Goal: Check status: Verify the current state of an ongoing process or item

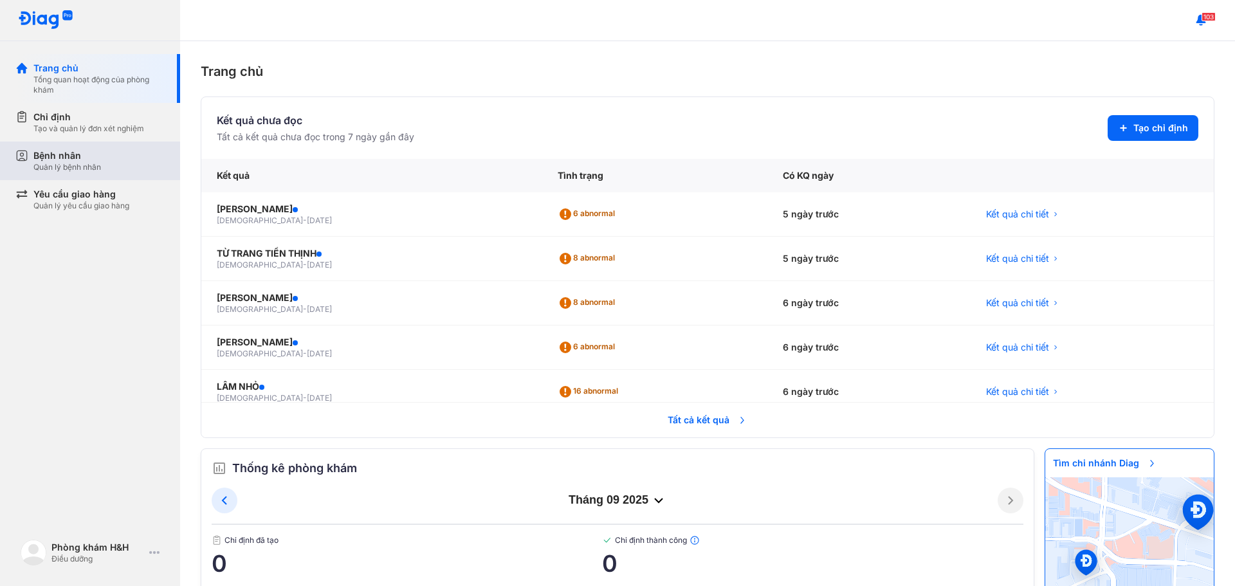
click at [75, 156] on div "Bệnh nhân" at bounding box center [67, 155] width 68 height 13
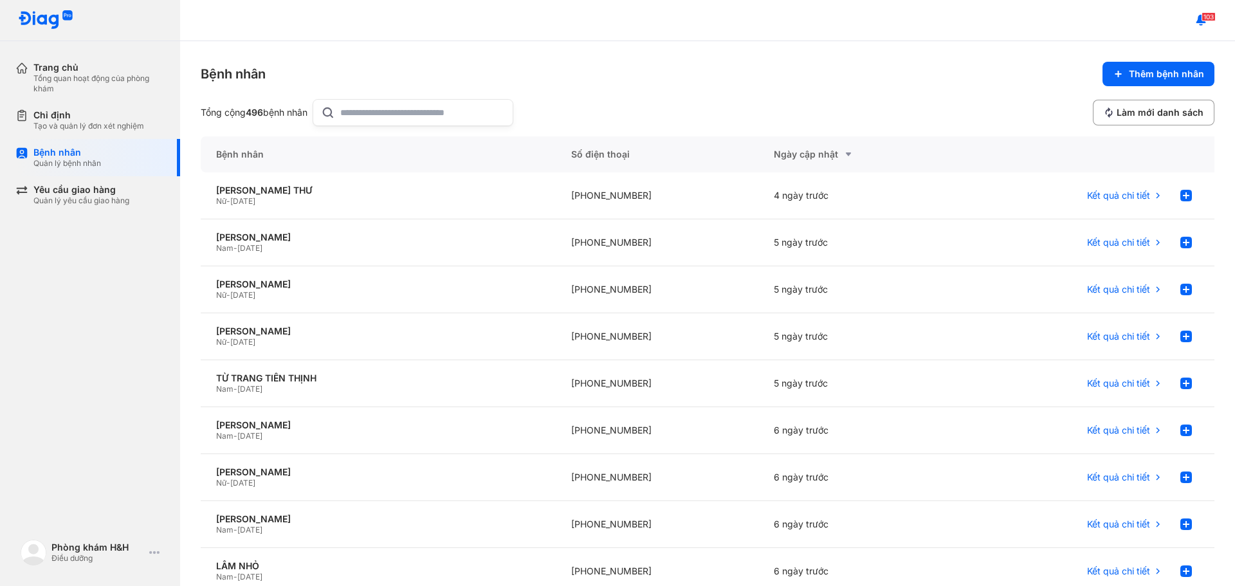
click at [394, 117] on input "text" at bounding box center [422, 113] width 165 height 26
type input "*****"
click at [776, 249] on div "[DATE]" at bounding box center [859, 242] width 203 height 47
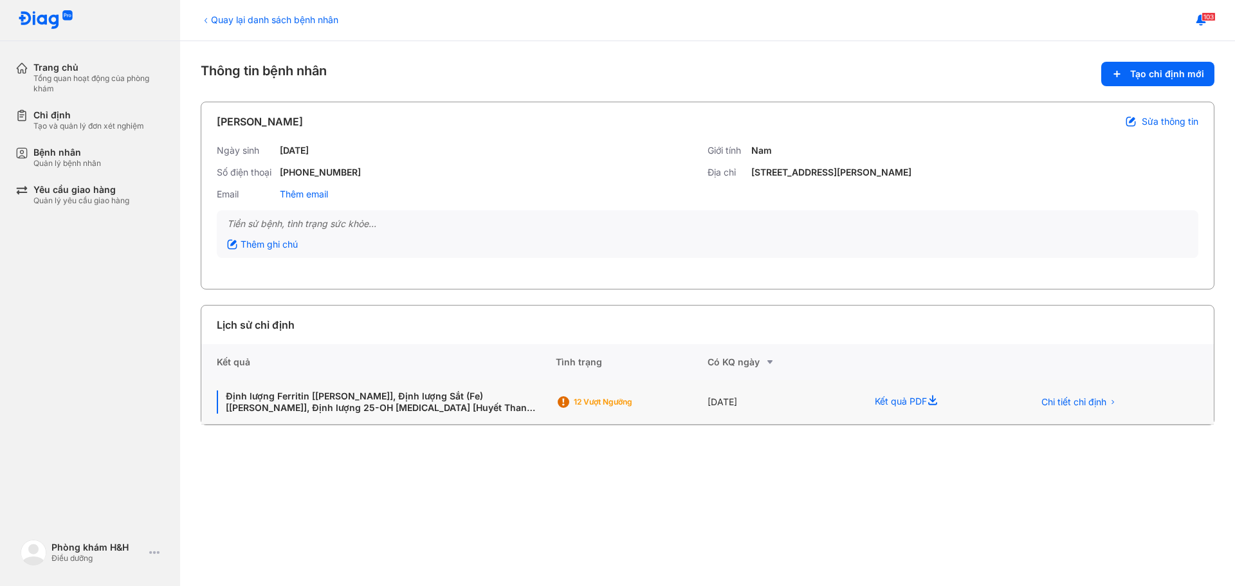
click at [740, 398] on div "[DATE]" at bounding box center [784, 402] width 152 height 44
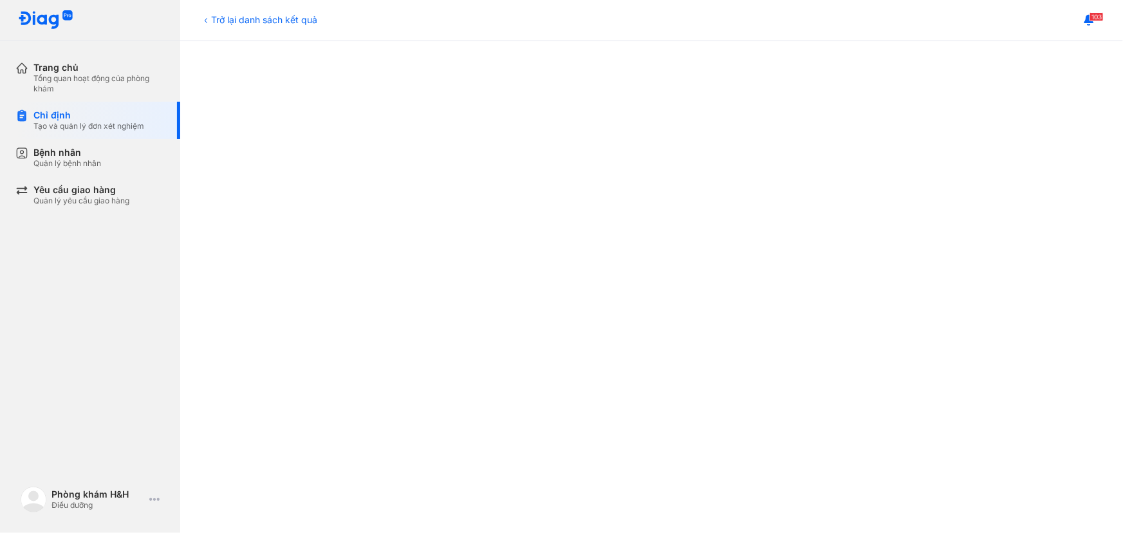
scroll to position [234, 0]
click at [213, 329] on div at bounding box center [651, 454] width 891 height 925
click at [1049, 246] on div at bounding box center [651, 454] width 891 height 925
click at [739, 13] on div "103" at bounding box center [651, 20] width 942 height 41
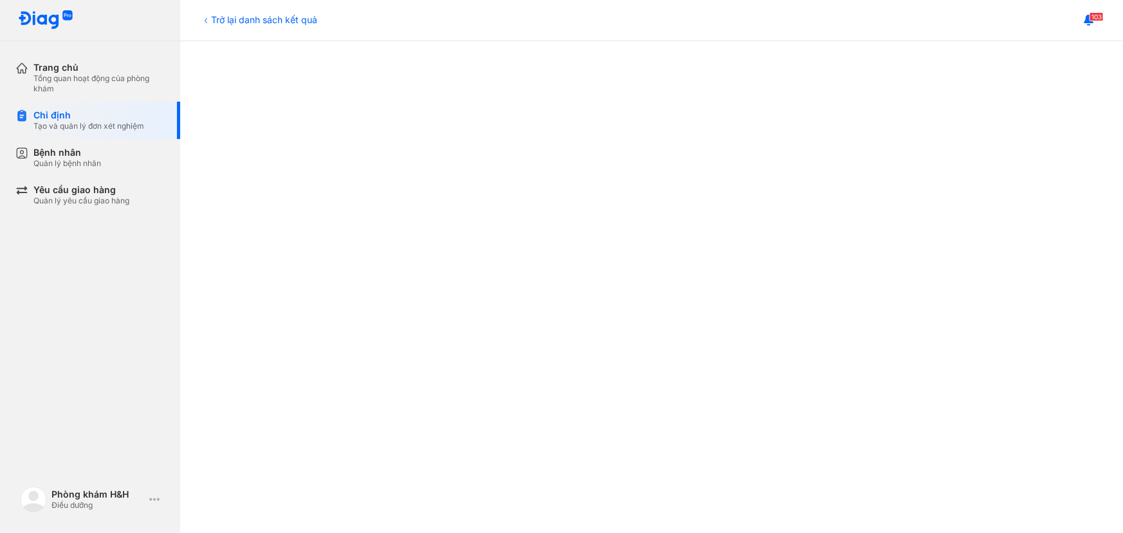
click at [1047, 201] on div at bounding box center [651, 512] width 891 height 925
click at [1079, 300] on div at bounding box center [651, 512] width 891 height 925
click at [791, 14] on div "103" at bounding box center [651, 20] width 942 height 41
click at [241, 211] on div at bounding box center [651, 512] width 891 height 925
click at [266, 295] on div at bounding box center [651, 512] width 891 height 925
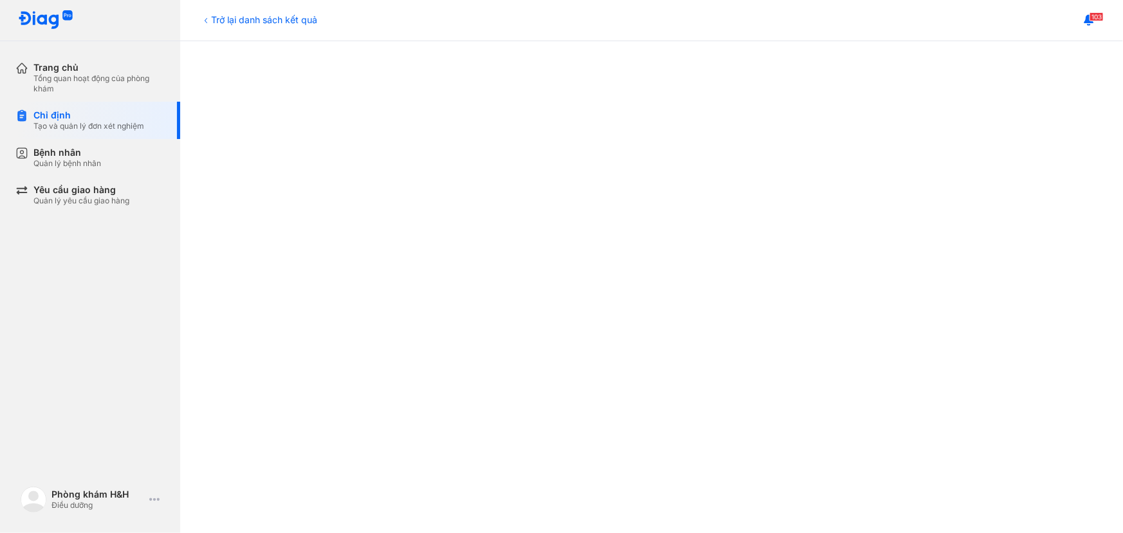
scroll to position [409, 0]
click at [268, 235] on div at bounding box center [651, 278] width 891 height 925
click at [39, 136] on div "Chỉ định Tạo và quản lý đơn xét nghiệm" at bounding box center [97, 120] width 165 height 37
click at [55, 154] on div "Bệnh nhân" at bounding box center [67, 153] width 68 height 12
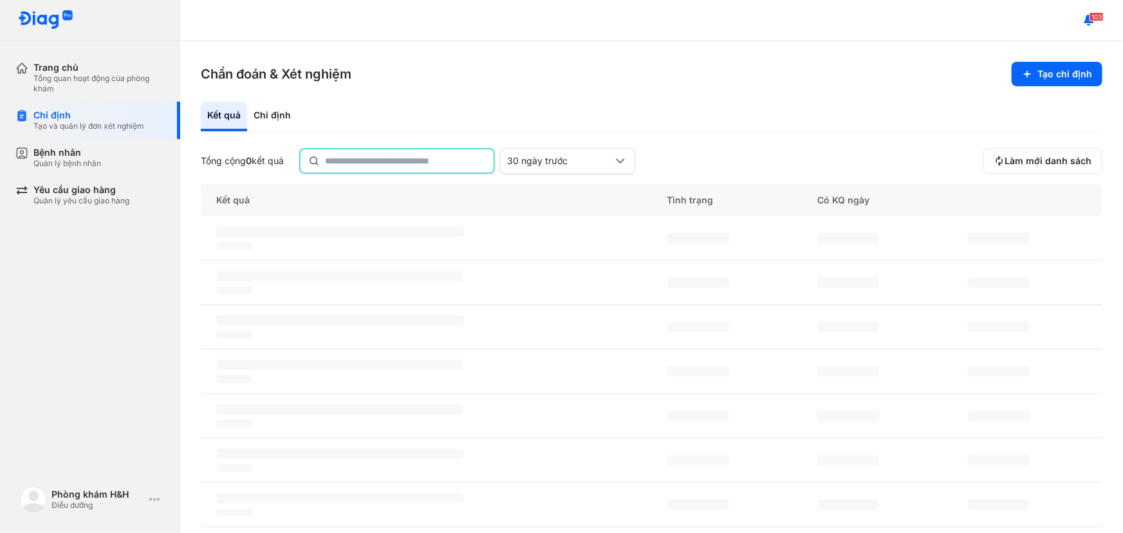
click at [378, 160] on input "text" at bounding box center [405, 160] width 161 height 23
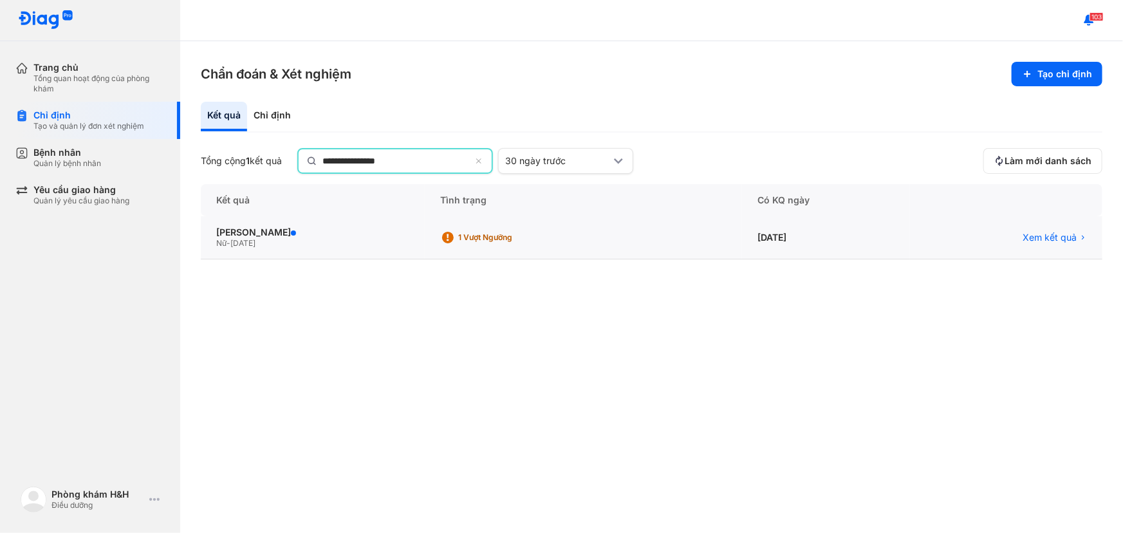
type input "**********"
click at [796, 240] on div "[DATE]" at bounding box center [826, 238] width 168 height 43
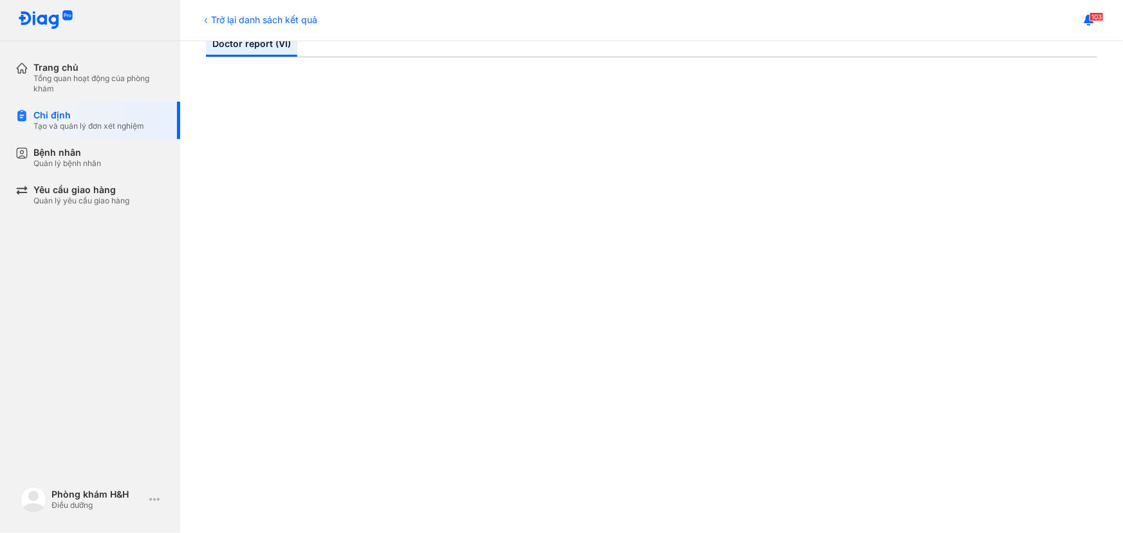
scroll to position [175, 0]
